Goal: Information Seeking & Learning: Check status

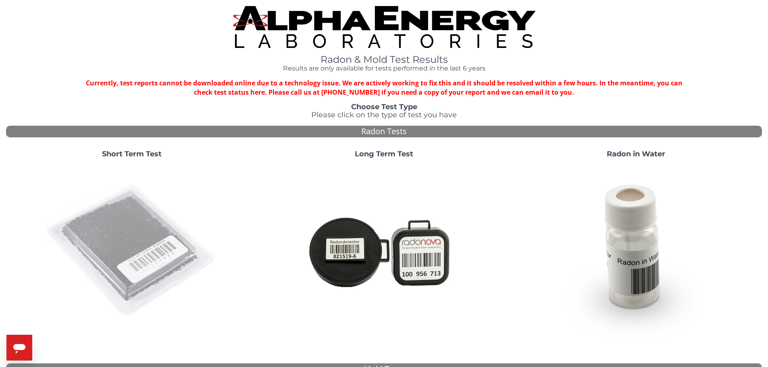
click at [149, 236] on img at bounding box center [131, 251] width 173 height 173
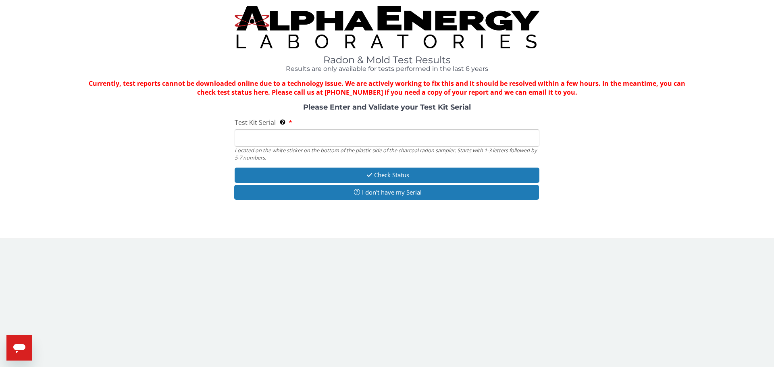
click at [281, 136] on input "Test Kit Serial Located on the white sticker on the bottom of the plastic side …" at bounding box center [387, 137] width 305 height 17
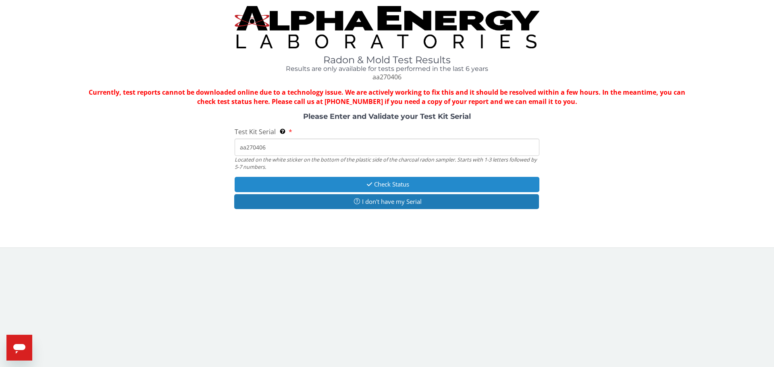
type input "aa270406"
click at [389, 182] on button "Check Status" at bounding box center [387, 184] width 305 height 15
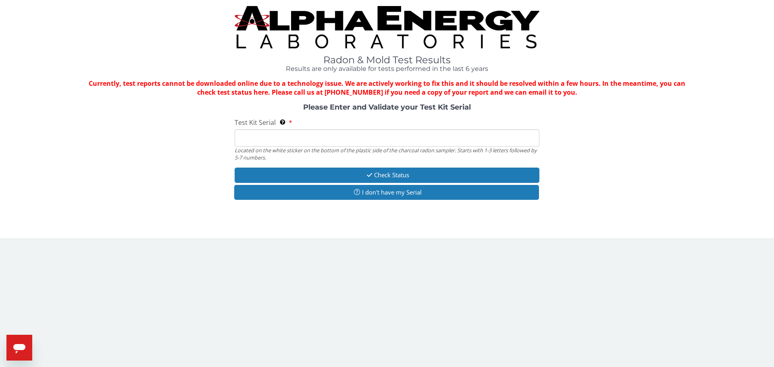
click at [268, 140] on input "Test Kit Serial Located on the white sticker on the bottom of the plastic side …" at bounding box center [387, 137] width 305 height 17
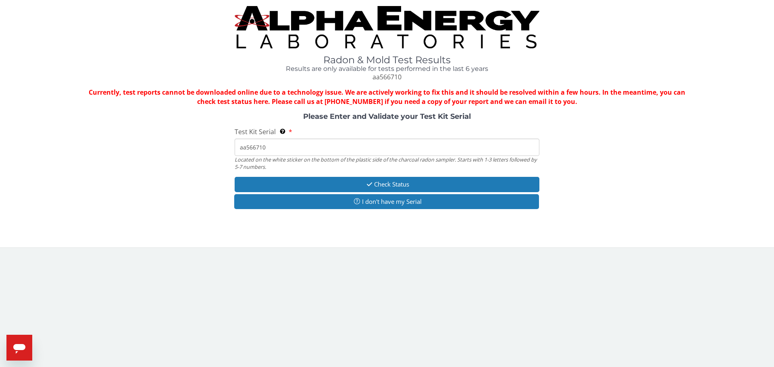
type input "aa566710"
drag, startPoint x: 321, startPoint y: 172, endPoint x: 325, endPoint y: 181, distance: 9.7
click at [321, 172] on div "Please Enter and Validate your Test Kit Serial Test Kit Serial Located on the w…" at bounding box center [387, 162] width 762 height 98
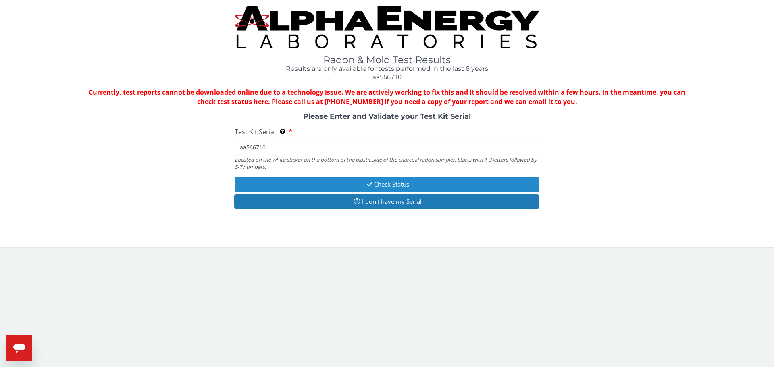
click at [327, 185] on button "Check Status" at bounding box center [387, 184] width 305 height 15
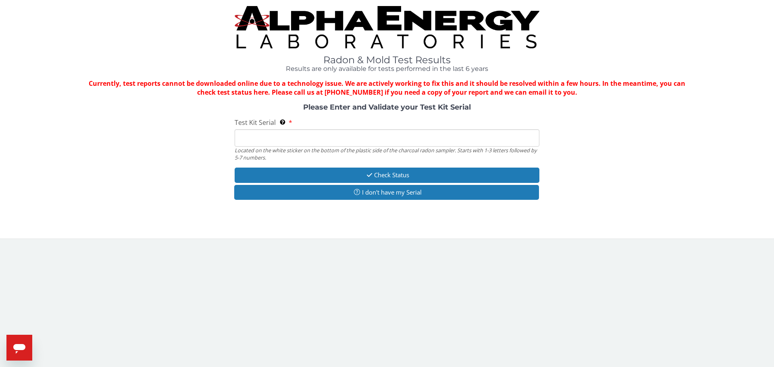
click at [241, 135] on input "Test Kit Serial Located on the white sticker on the bottom of the plastic side …" at bounding box center [387, 137] width 305 height 17
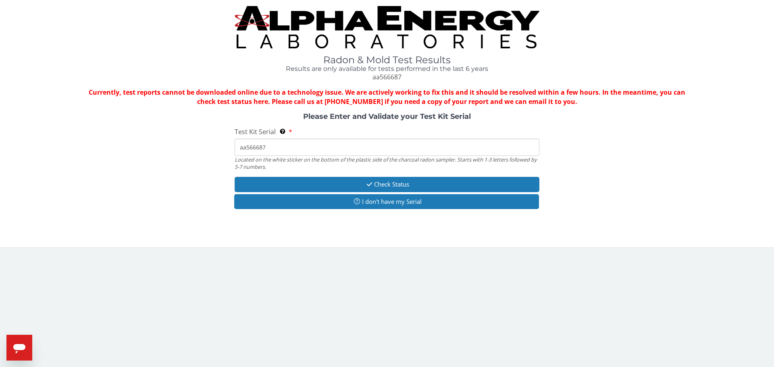
type input "aa566687"
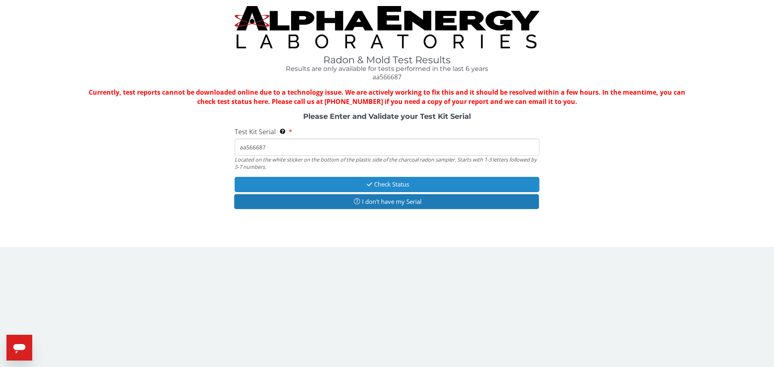
click at [372, 181] on button "Check Status" at bounding box center [387, 184] width 305 height 15
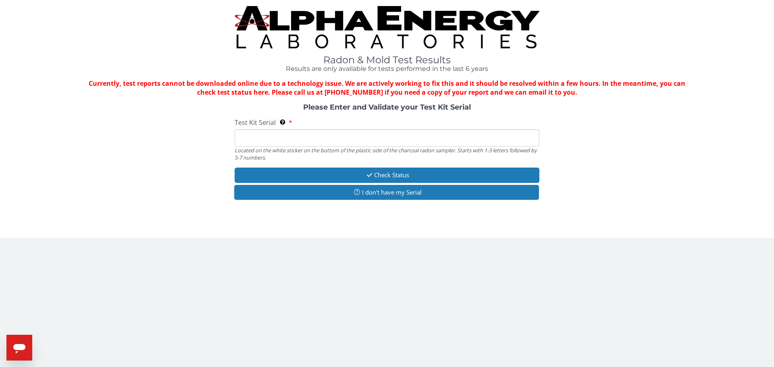
click at [292, 137] on input "Test Kit Serial Located on the white sticker on the bottom of the plastic side …" at bounding box center [387, 137] width 305 height 17
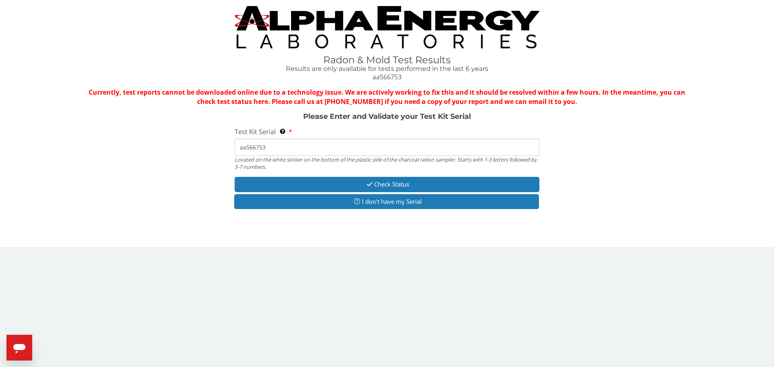
type input "aa566753"
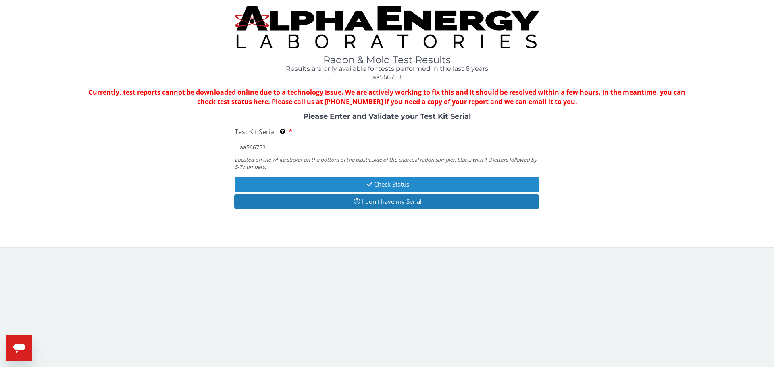
click at [394, 189] on button "Check Status" at bounding box center [387, 184] width 305 height 15
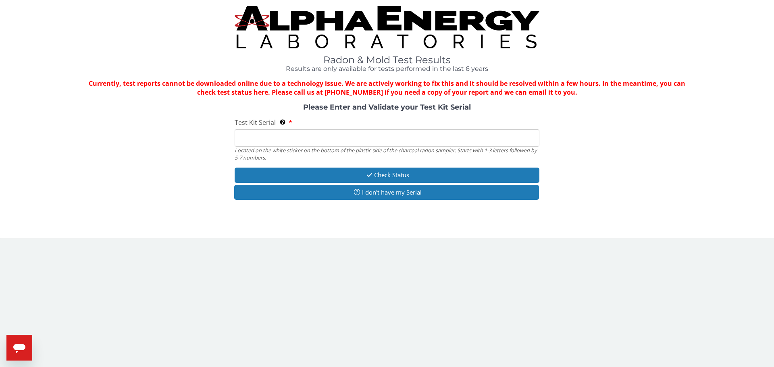
click at [256, 140] on input "Test Kit Serial Located on the white sticker on the bottom of the plastic side …" at bounding box center [387, 137] width 305 height 17
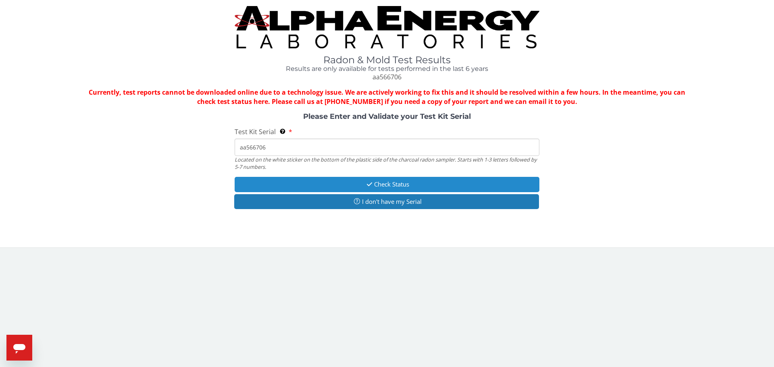
type input "aa566706"
click at [338, 185] on button "Check Status" at bounding box center [387, 184] width 305 height 15
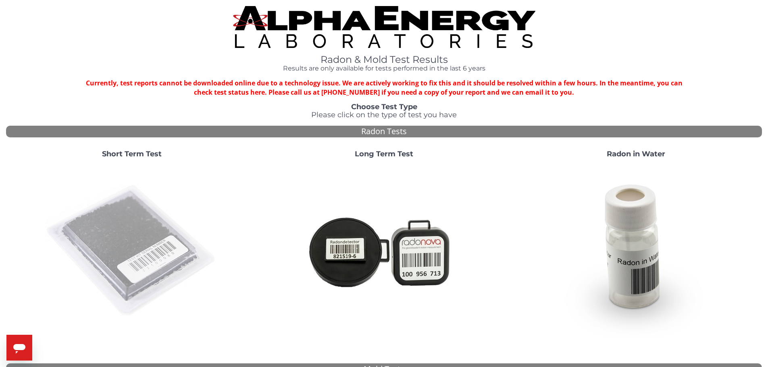
click at [124, 242] on img at bounding box center [131, 251] width 173 height 173
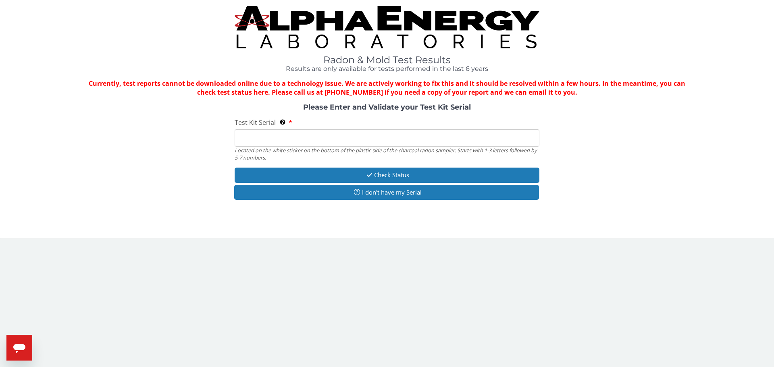
click at [273, 137] on input "Test Kit Serial Located on the white sticker on the bottom of the plastic side …" at bounding box center [387, 137] width 305 height 17
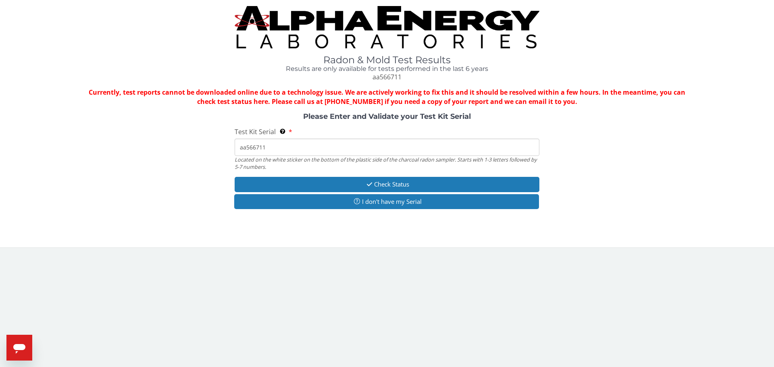
type input "aa566711"
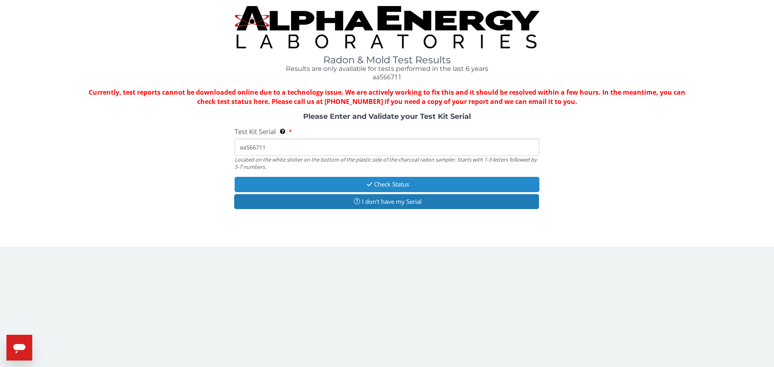
click at [321, 184] on button "Check Status" at bounding box center [387, 184] width 305 height 15
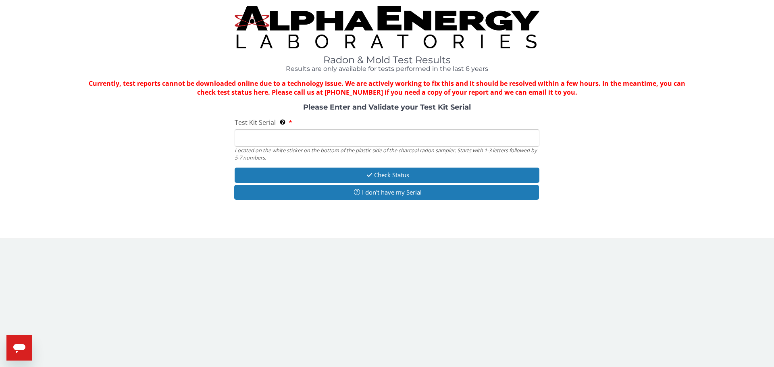
click at [283, 141] on input "Test Kit Serial Located on the white sticker on the bottom of the plastic side …" at bounding box center [387, 137] width 305 height 17
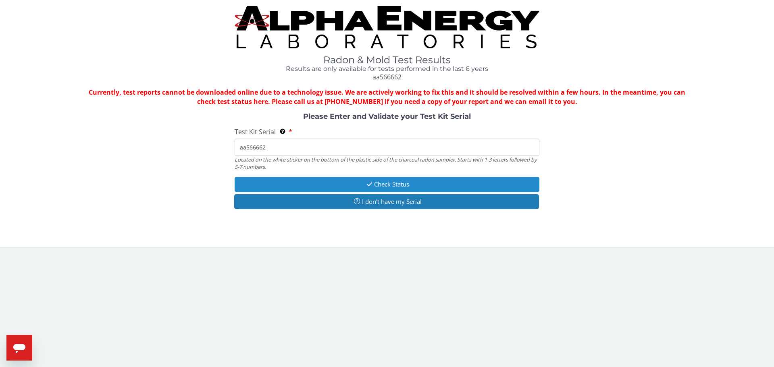
type input "aa566662"
click at [306, 184] on button "Check Status" at bounding box center [387, 184] width 305 height 15
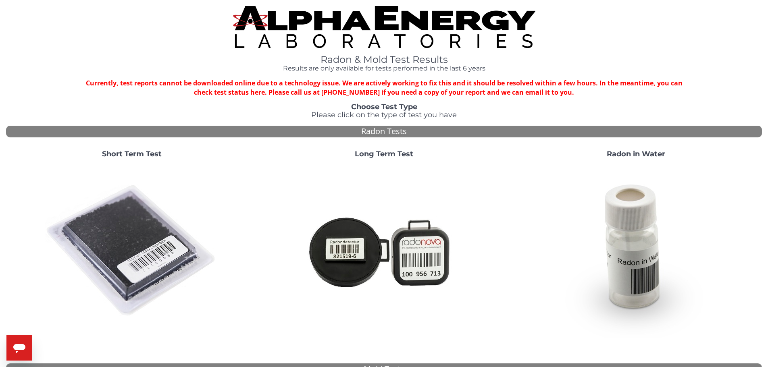
drag, startPoint x: 0, startPoint y: 0, endPoint x: 355, endPoint y: 75, distance: 363.0
click at [355, 75] on div "Radon & Mold Test Results Results are only available for tests performed in the…" at bounding box center [384, 51] width 756 height 91
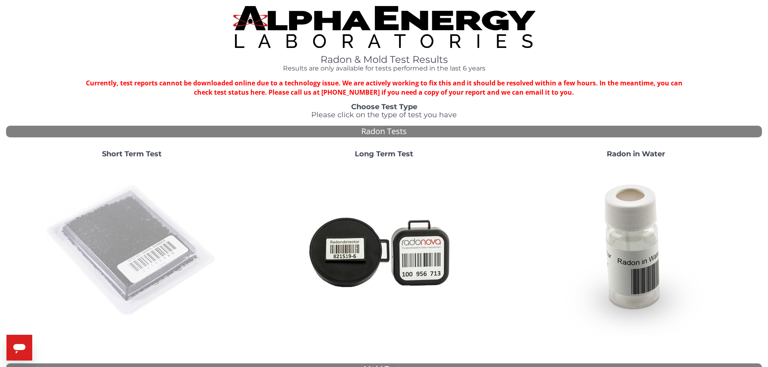
click at [121, 248] on img at bounding box center [131, 251] width 173 height 173
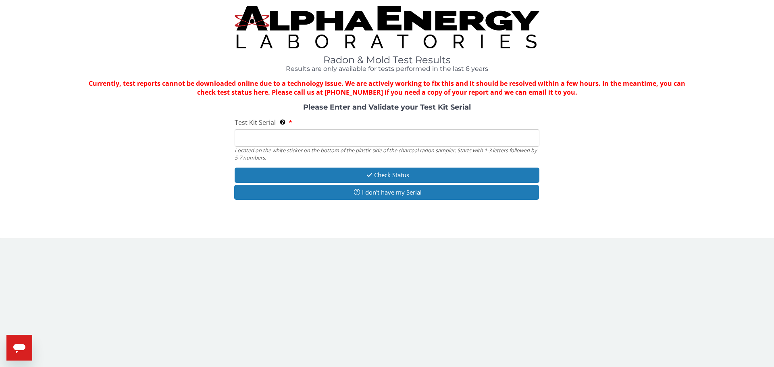
click at [267, 135] on input "Test Kit Serial Located on the white sticker on the bottom of the plastic side …" at bounding box center [387, 137] width 305 height 17
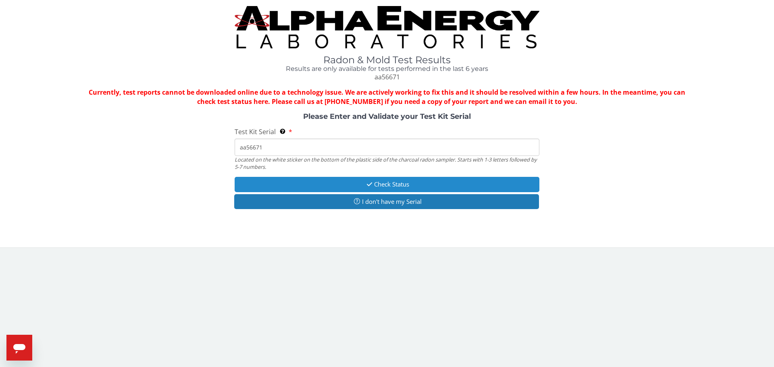
click at [370, 182] on icon "button" at bounding box center [369, 184] width 9 height 6
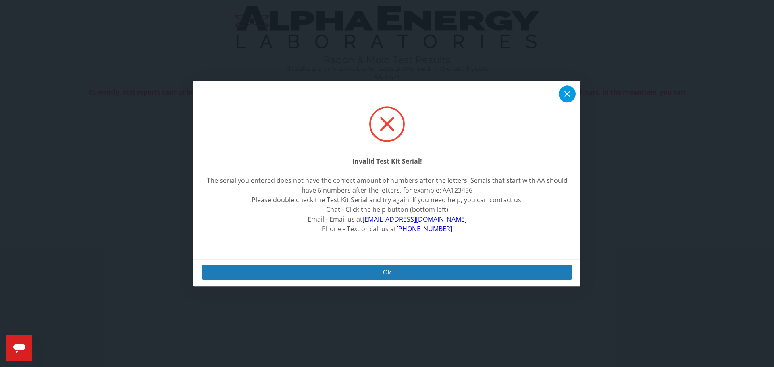
click at [570, 97] on icon at bounding box center [567, 94] width 10 height 10
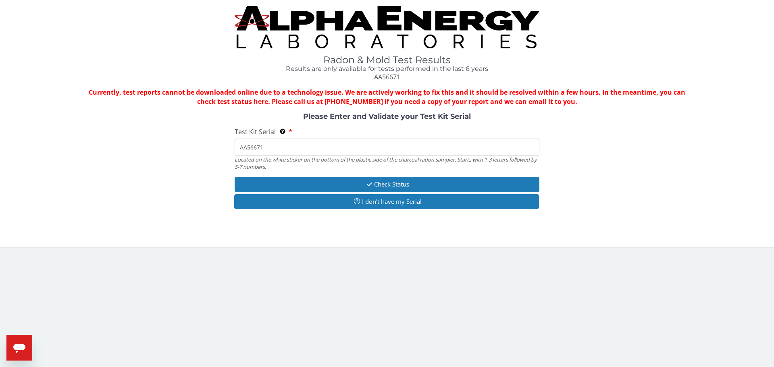
click at [293, 148] on input "AA56671" at bounding box center [387, 147] width 305 height 17
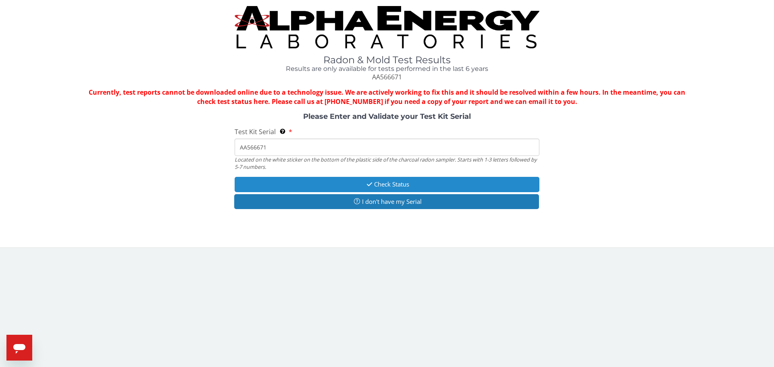
type input "AA566671"
click at [399, 181] on button "Check Status" at bounding box center [387, 184] width 305 height 15
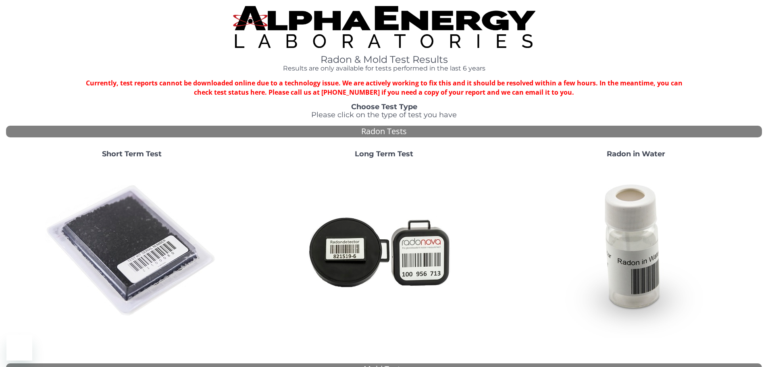
click at [155, 262] on img at bounding box center [131, 251] width 173 height 173
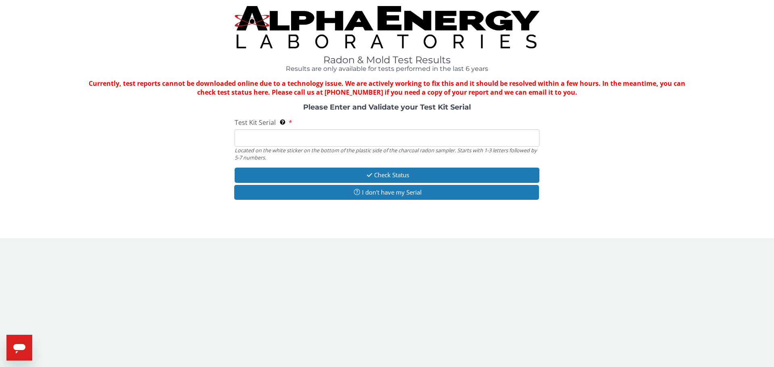
click at [312, 139] on input "Test Kit Serial Located on the white sticker on the bottom of the plastic side …" at bounding box center [387, 137] width 305 height 17
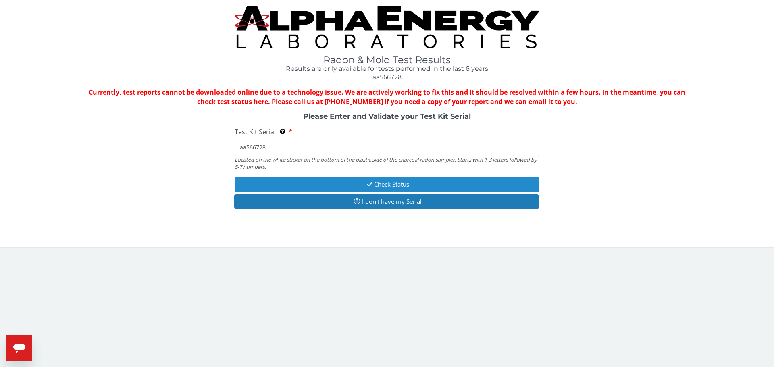
type input "aa566728"
click at [364, 180] on button "Check Status" at bounding box center [387, 184] width 305 height 15
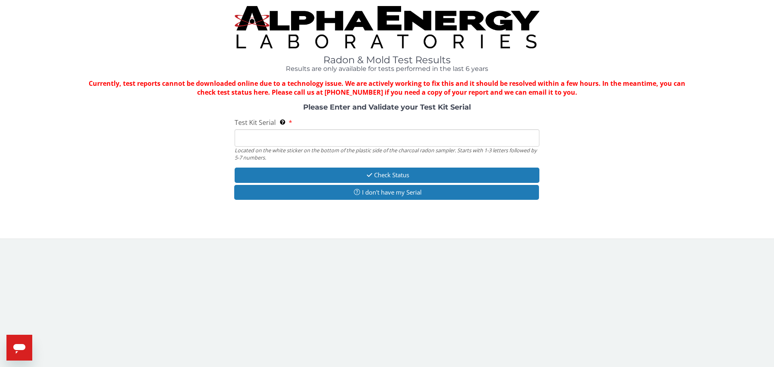
drag, startPoint x: 263, startPoint y: 129, endPoint x: 261, endPoint y: 133, distance: 4.5
click at [261, 133] on input "Test Kit Serial Located on the white sticker on the bottom of the plastic side …" at bounding box center [387, 137] width 305 height 17
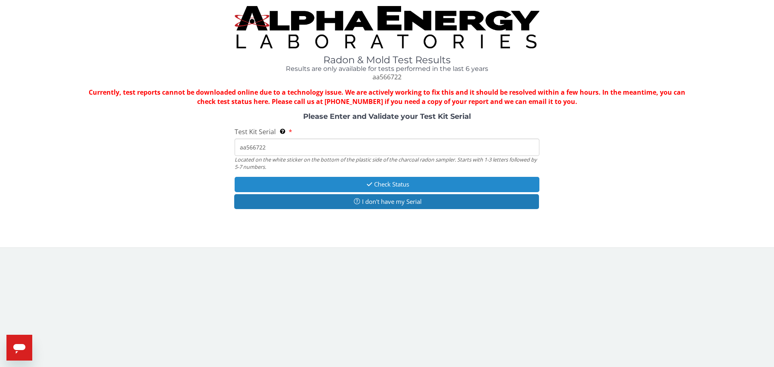
type input "aa566722"
click at [325, 183] on button "Check Status" at bounding box center [387, 184] width 305 height 15
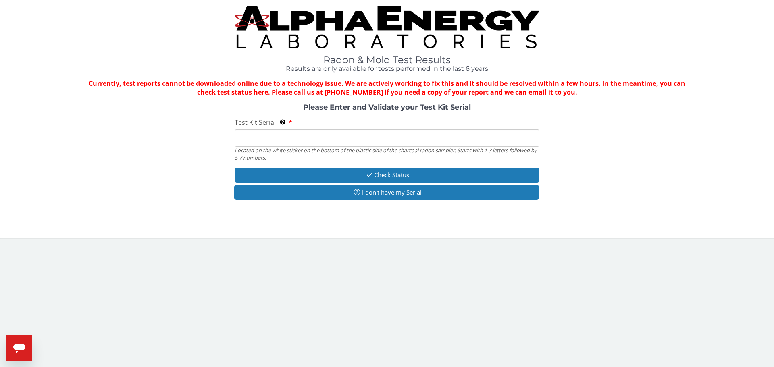
click at [353, 128] on div "Test Kit Serial Located on the white sticker on the bottom of the plastic side …" at bounding box center [387, 139] width 305 height 43
click at [346, 144] on input "Test Kit Serial Located on the white sticker on the bottom of the plastic side …" at bounding box center [387, 137] width 305 height 17
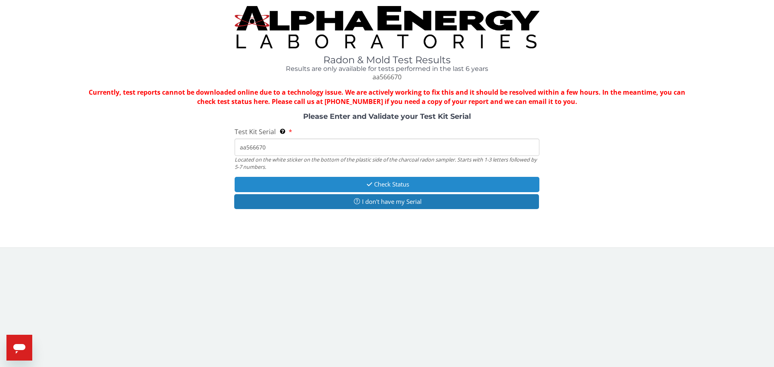
type input "aa566670"
click at [344, 180] on button "Check Status" at bounding box center [387, 184] width 305 height 15
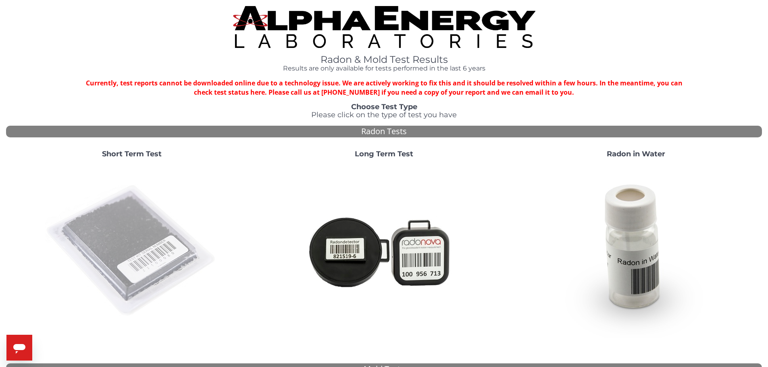
click at [152, 239] on img at bounding box center [131, 251] width 173 height 173
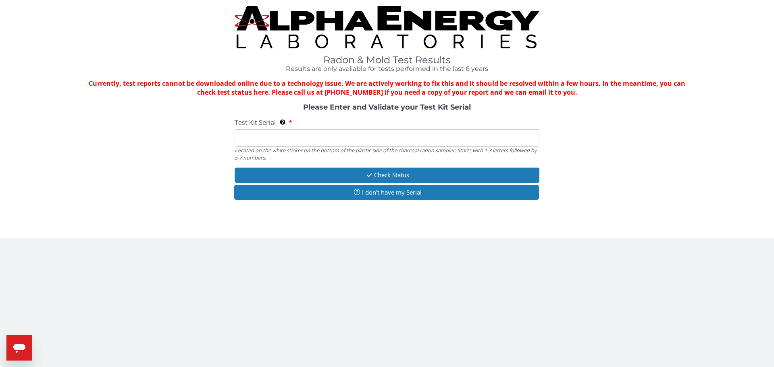
click at [296, 139] on input "Test Kit Serial Located on the white sticker on the bottom of the plastic side …" at bounding box center [387, 137] width 305 height 17
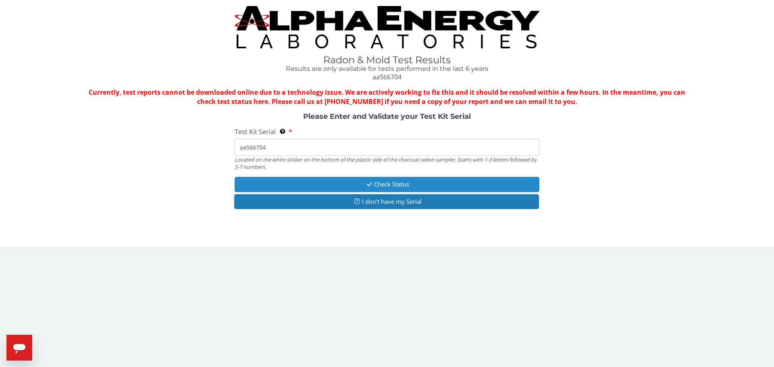
type input "aa566704"
click at [376, 180] on button "Check Status" at bounding box center [387, 184] width 305 height 15
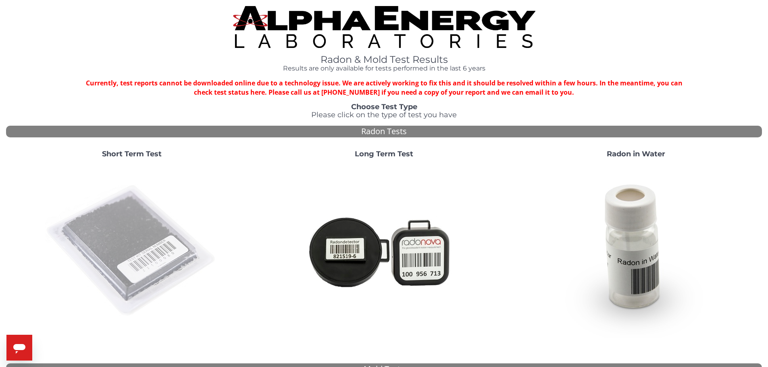
click at [134, 256] on img at bounding box center [131, 251] width 173 height 173
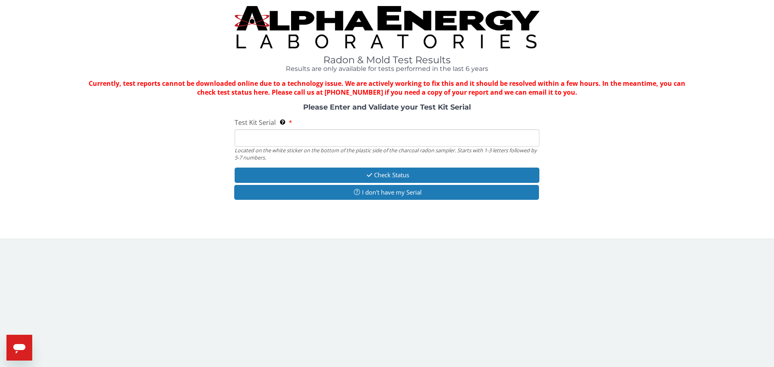
click at [267, 138] on input "Test Kit Serial Located on the white sticker on the bottom of the plastic side …" at bounding box center [387, 137] width 305 height 17
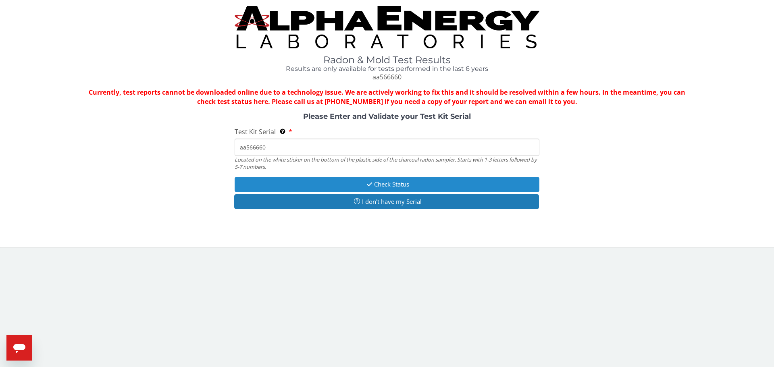
type input "aa566660"
click at [360, 181] on button "Check Status" at bounding box center [387, 184] width 305 height 15
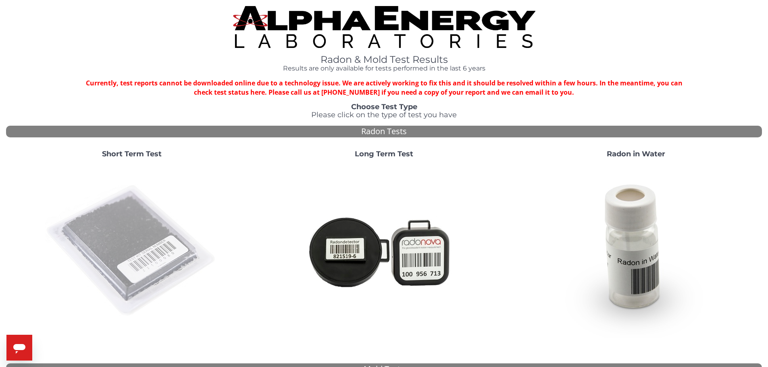
click at [102, 235] on img at bounding box center [131, 251] width 173 height 173
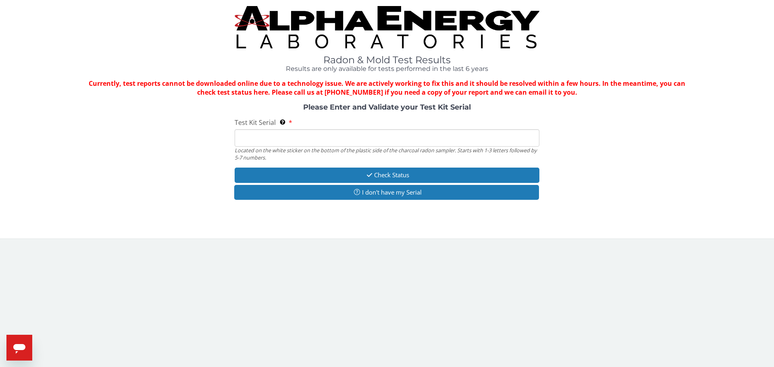
click at [295, 145] on input "Test Kit Serial Located on the white sticker on the bottom of the plastic side …" at bounding box center [387, 137] width 305 height 17
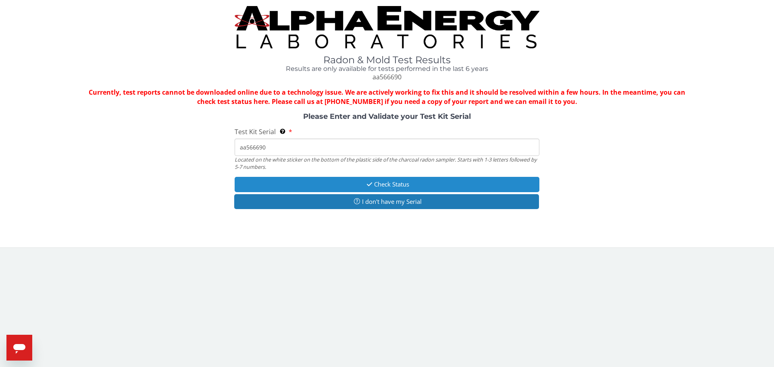
type input "aa566690"
click at [323, 178] on button "Check Status" at bounding box center [387, 184] width 305 height 15
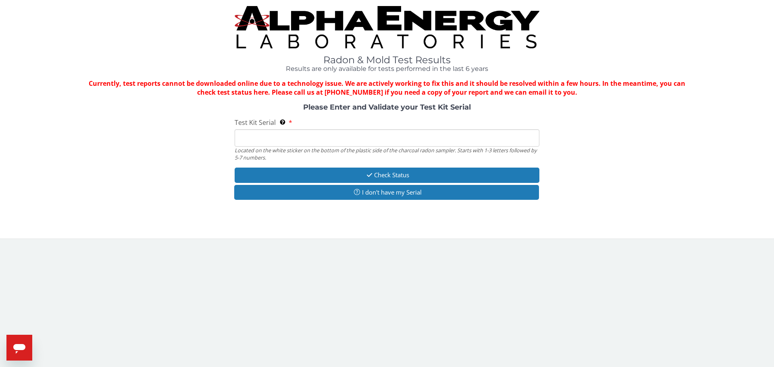
click at [274, 134] on input "Test Kit Serial Located on the white sticker on the bottom of the plastic side …" at bounding box center [387, 137] width 305 height 17
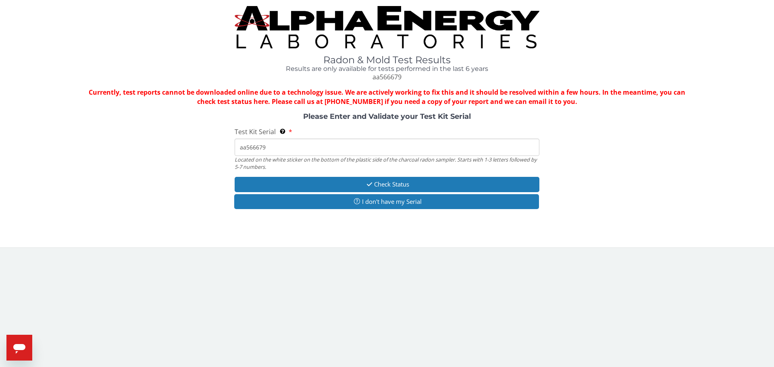
type input "aa566679"
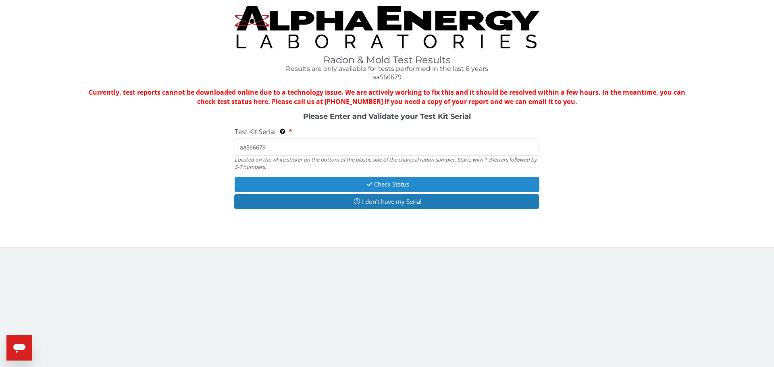
click at [317, 186] on button "Check Status" at bounding box center [387, 184] width 305 height 15
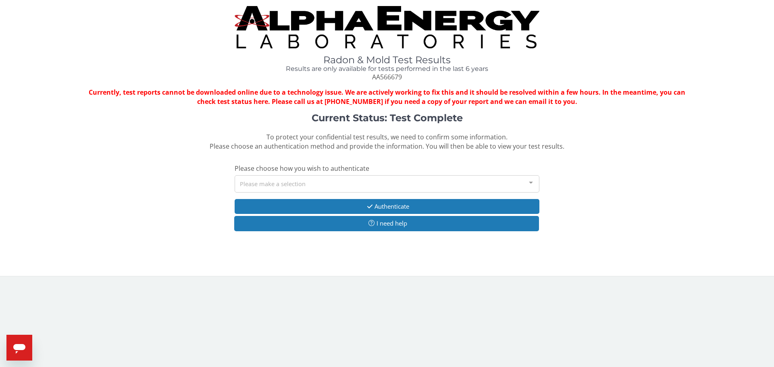
click at [402, 181] on div "Please make a selection" at bounding box center [387, 183] width 305 height 17
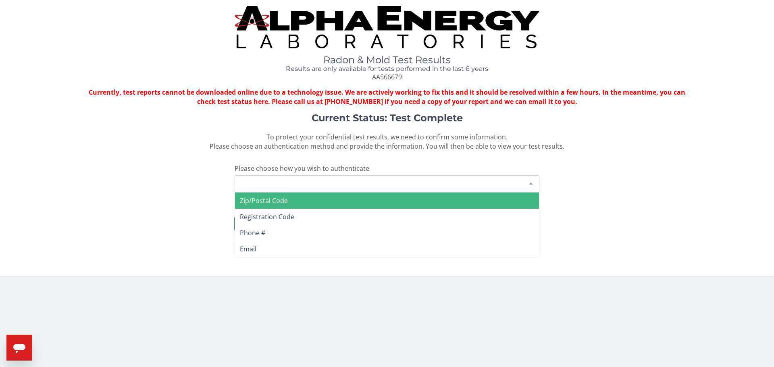
click at [335, 202] on span "Zip/Postal Code" at bounding box center [387, 201] width 304 height 16
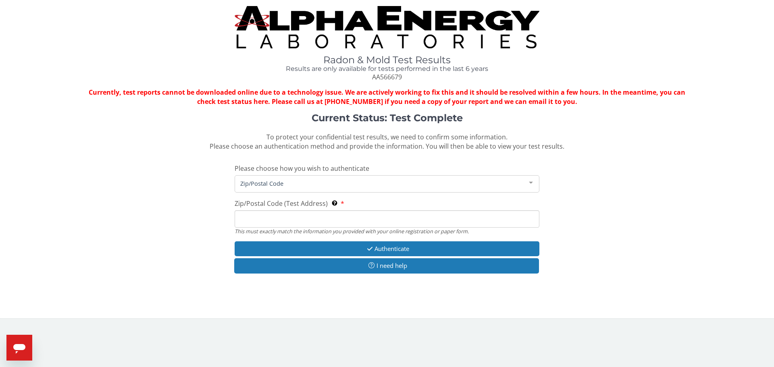
click at [300, 218] on input "Zip/Postal Code (Test Address) This must exactly match the information you prov…" at bounding box center [387, 218] width 305 height 17
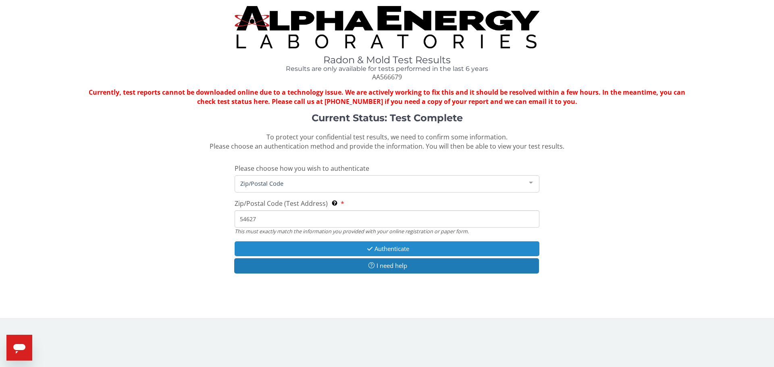
type input "54627"
click at [405, 244] on button "Authenticate" at bounding box center [387, 249] width 305 height 15
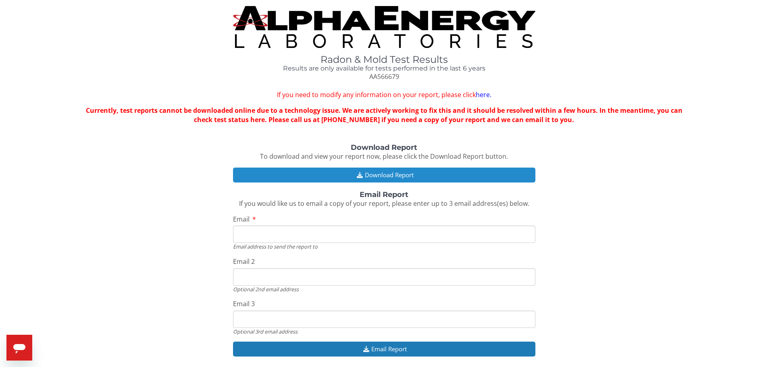
click at [387, 175] on button "Download Report" at bounding box center [384, 175] width 302 height 15
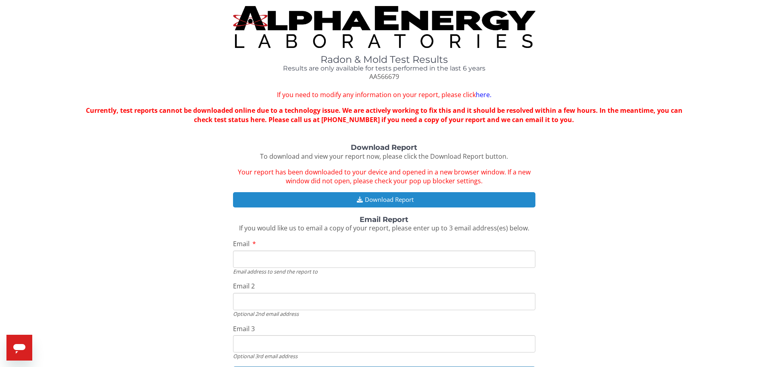
click at [324, 198] on button "Download Report" at bounding box center [384, 199] width 302 height 15
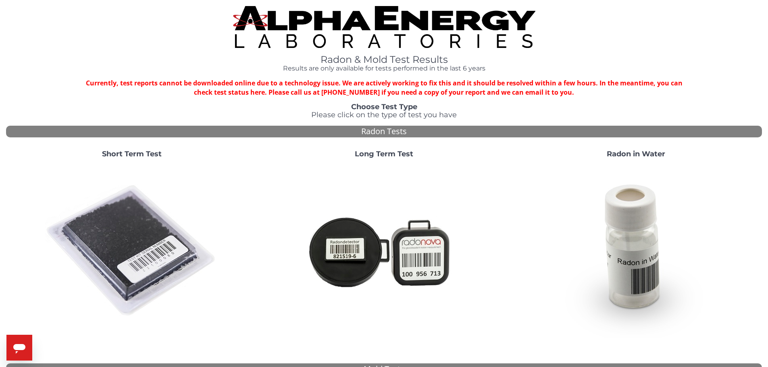
click at [125, 235] on img at bounding box center [131, 251] width 173 height 173
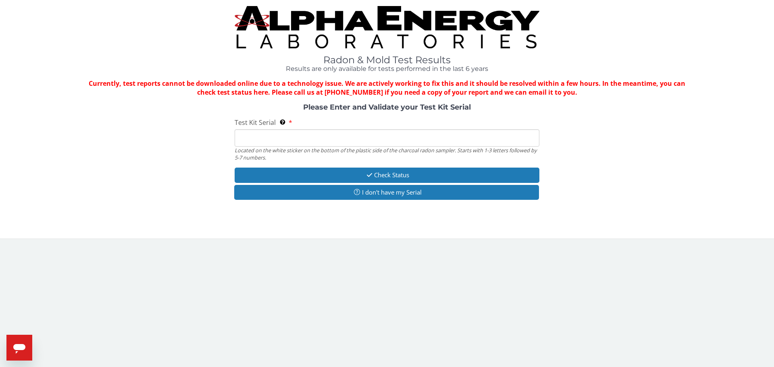
click at [274, 139] on input "Test Kit Serial Located on the white sticker on the bottom of the plastic side …" at bounding box center [387, 137] width 305 height 17
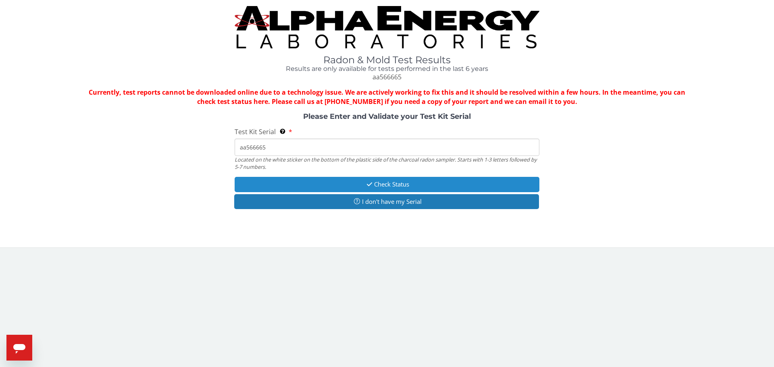
type input "aa566665"
click at [292, 185] on button "Check Status" at bounding box center [387, 184] width 305 height 15
